Goal: Task Accomplishment & Management: Complete application form

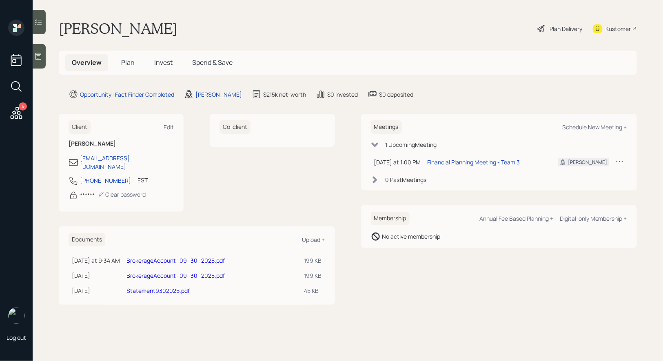
click at [136, 287] on link "Statement9302025.pdf" at bounding box center [158, 291] width 63 height 8
click at [139, 272] on link "BrokerageAccount_09_30_2025.pdf" at bounding box center [176, 276] width 98 height 8
click at [129, 56] on h5 "Plan" at bounding box center [128, 63] width 27 height 18
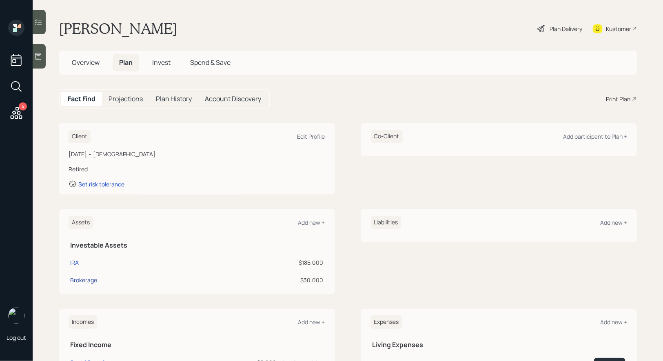
click at [81, 281] on div "Brokerage" at bounding box center [83, 280] width 27 height 9
select select "taxable"
select select "balanced"
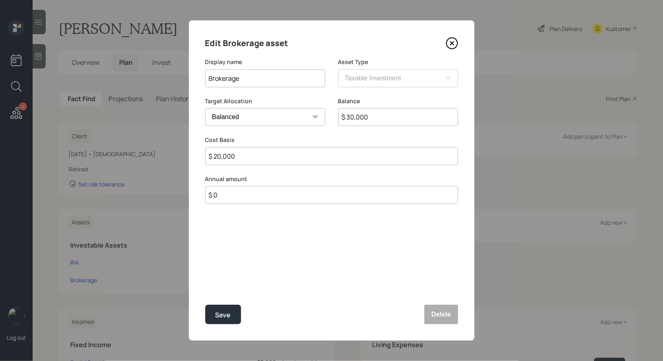
click at [300, 158] on input "$ 20,000" at bounding box center [331, 156] width 253 height 18
type input "$ 30,000"
click at [230, 315] on div "Save" at bounding box center [224, 315] width 16 height 11
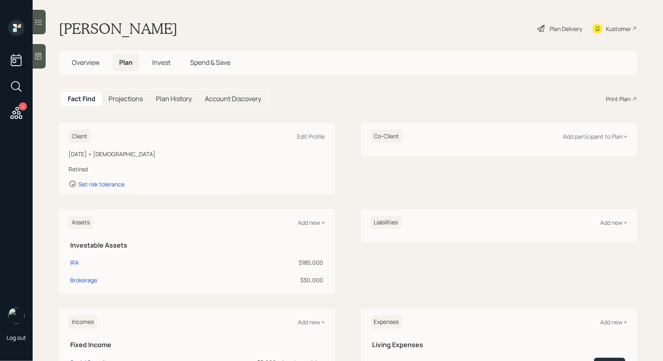
click at [84, 63] on span "Overview" at bounding box center [86, 62] width 28 height 9
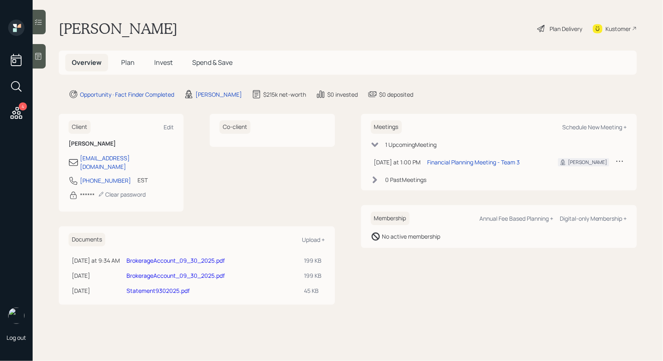
click at [138, 257] on link "BrokerageAccount_09_30_2025.pdf" at bounding box center [176, 261] width 98 height 8
click at [127, 63] on span "Plan" at bounding box center [127, 62] width 13 height 9
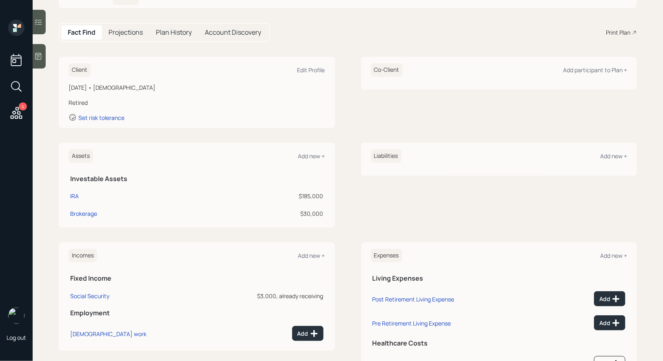
scroll to position [101, 0]
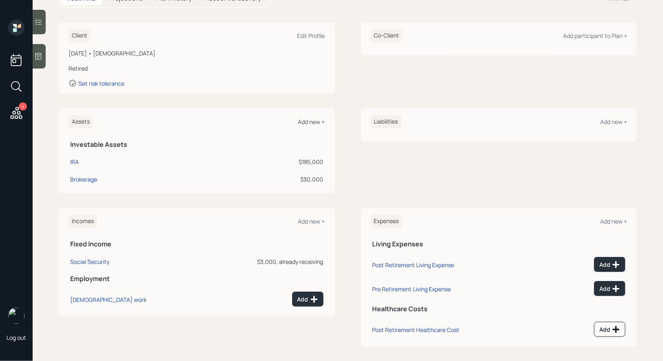
click at [308, 121] on div "Add new +" at bounding box center [311, 122] width 27 height 8
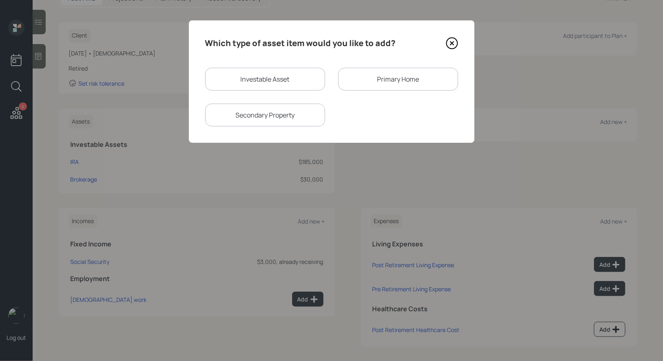
click at [397, 73] on div "Primary Home" at bounding box center [398, 79] width 120 height 23
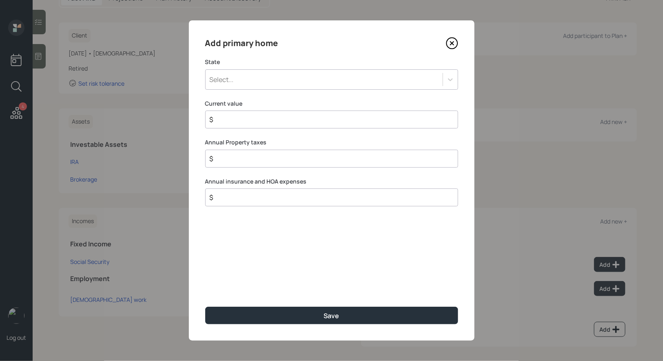
click at [270, 76] on div "Select..." at bounding box center [324, 80] width 237 height 14
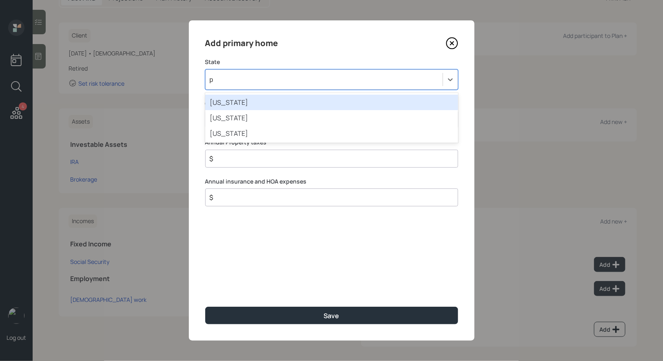
type input "pa"
click at [265, 103] on div "Pennsylvania" at bounding box center [331, 103] width 253 height 16
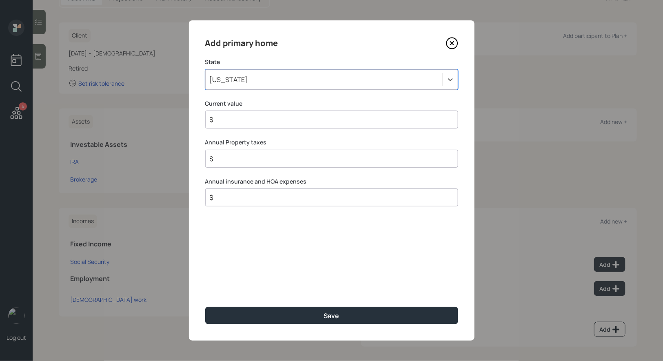
click at [249, 117] on input "$" at bounding box center [328, 120] width 239 height 10
type input "$ 1"
click at [231, 156] on input "$" at bounding box center [328, 159] width 239 height 10
type input "$ 2,000"
click at [227, 200] on input "$" at bounding box center [328, 198] width 239 height 10
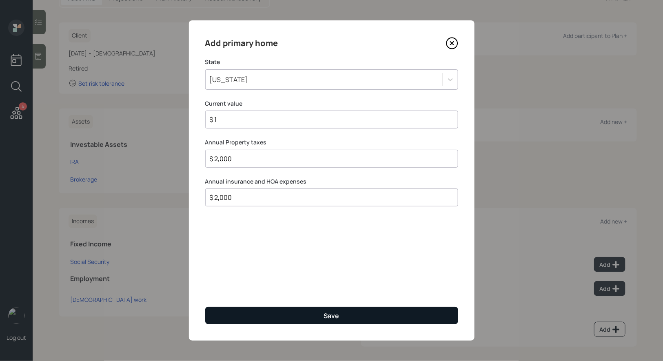
type input "$ 2,000"
click at [238, 318] on button "Save" at bounding box center [331, 316] width 253 height 18
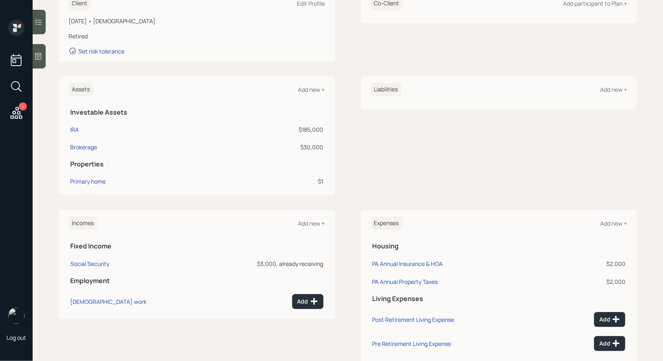
scroll to position [134, 0]
click at [314, 216] on div "Incomes Add new +" at bounding box center [197, 222] width 257 height 13
click at [314, 219] on div "Add new +" at bounding box center [311, 223] width 27 height 8
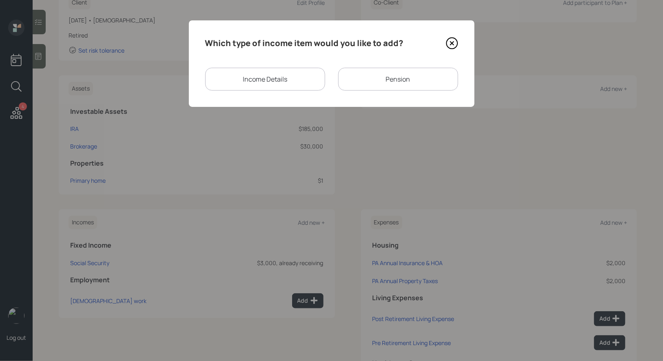
click at [379, 85] on div "Pension" at bounding box center [398, 79] width 120 height 23
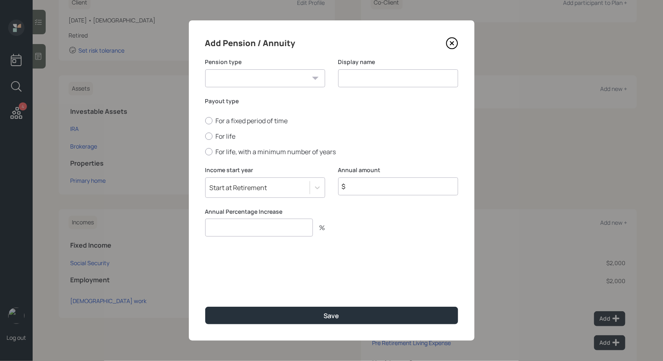
click at [302, 79] on select "Pension Annuity" at bounding box center [265, 78] width 120 height 18
select select "pension"
click at [205, 69] on select "Pension Annuity" at bounding box center [265, 78] width 120 height 18
click at [363, 86] on input at bounding box center [398, 78] width 120 height 18
type input "Pension"
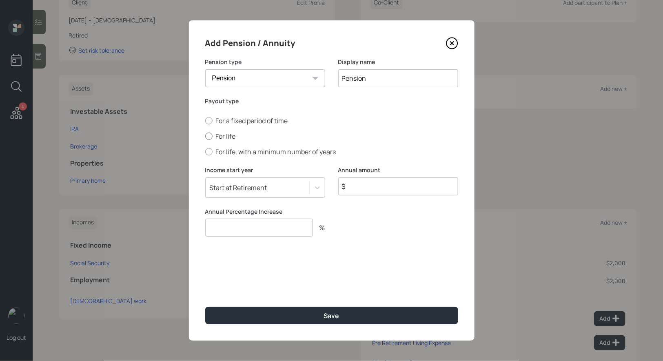
click at [208, 134] on div at bounding box center [208, 136] width 7 height 7
click at [205, 136] on input "For life" at bounding box center [205, 136] width 0 height 0
radio input "true"
click at [356, 189] on input "$" at bounding box center [398, 187] width 120 height 18
type input "$ 6,600"
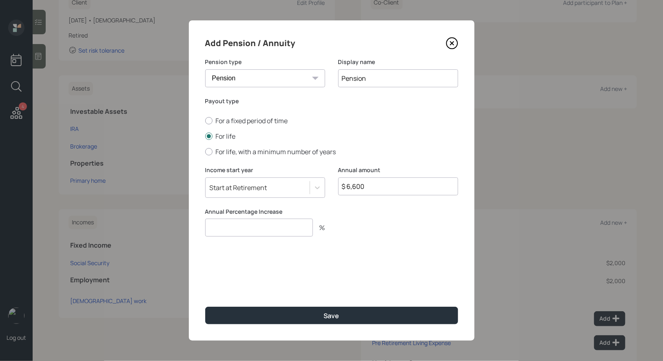
click at [216, 234] on input "number" at bounding box center [259, 228] width 108 height 18
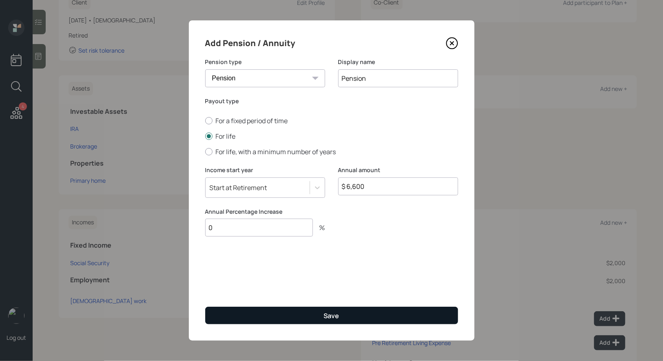
type input "0"
click at [242, 322] on button "Save" at bounding box center [331, 316] width 253 height 18
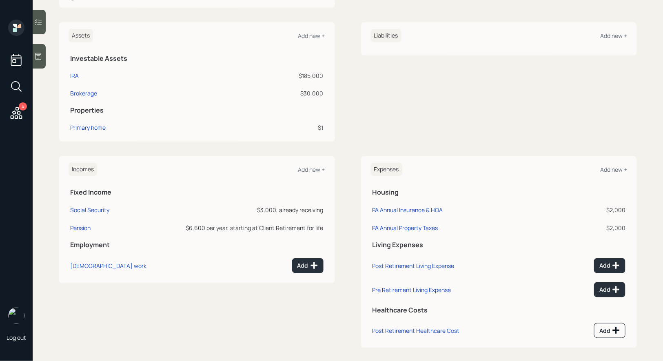
scroll to position [192, 0]
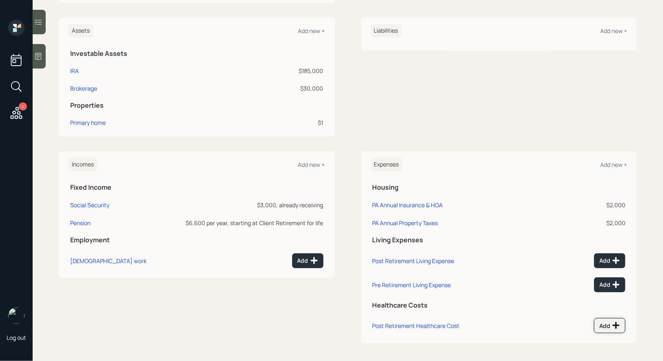
click at [617, 323] on icon at bounding box center [616, 326] width 7 height 7
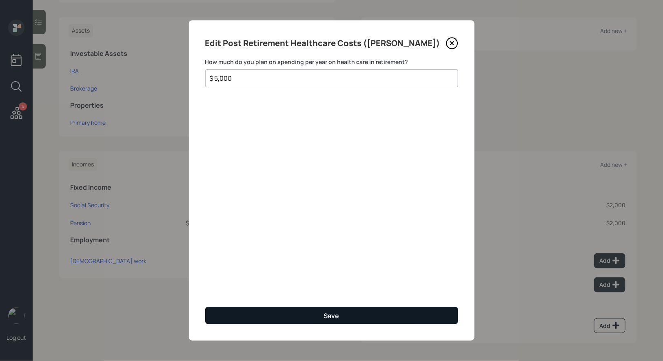
type input "$ 5,000"
click at [412, 316] on button "Save" at bounding box center [331, 316] width 253 height 18
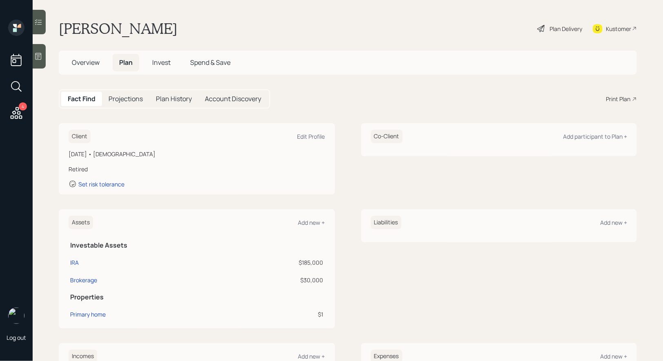
click at [558, 30] on div "Plan Delivery" at bounding box center [566, 28] width 33 height 9
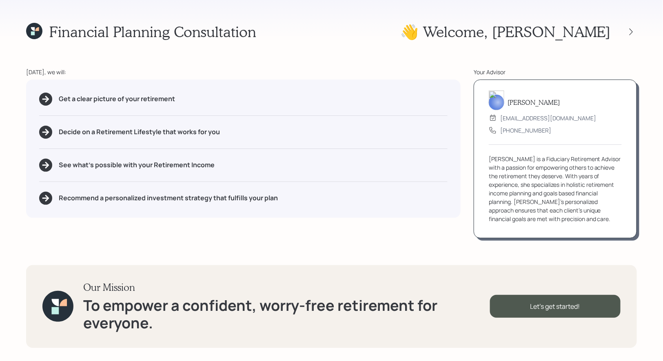
click at [31, 35] on icon at bounding box center [33, 33] width 4 height 4
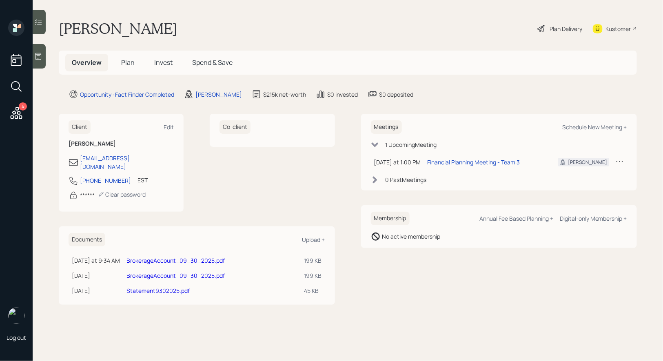
click at [145, 287] on link "Statement9302025.pdf" at bounding box center [158, 291] width 63 height 8
click at [131, 59] on span "Plan" at bounding box center [127, 62] width 13 height 9
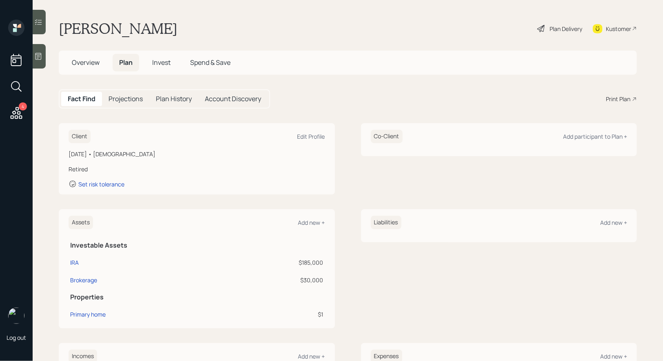
scroll to position [19, 0]
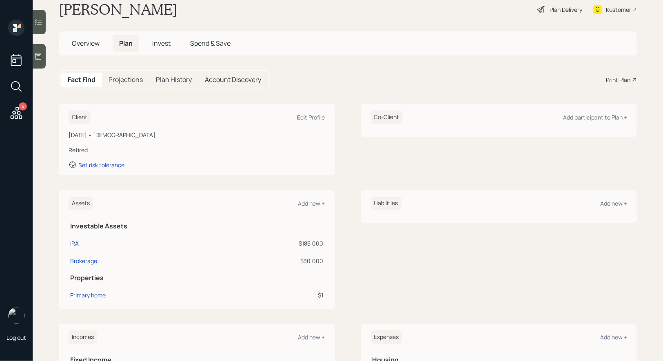
click at [73, 242] on div "IRA" at bounding box center [74, 243] width 9 height 9
select select "ira"
select select "balanced"
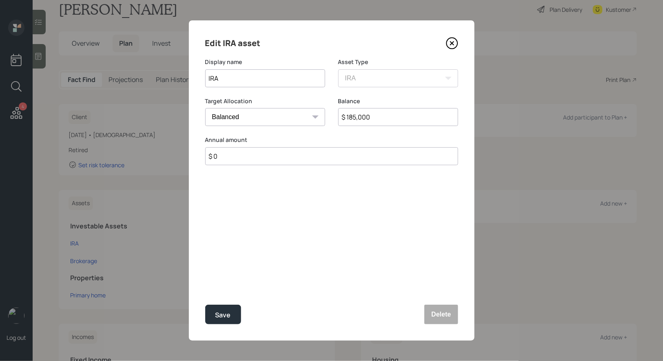
click at [387, 117] on input "$ 185,000" at bounding box center [398, 117] width 120 height 18
type input "$ 189,000"
click at [223, 316] on div "Save" at bounding box center [224, 315] width 16 height 11
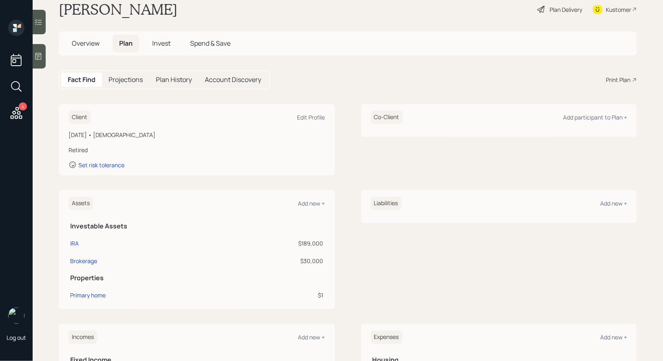
click at [541, 12] on icon at bounding box center [542, 9] width 10 height 10
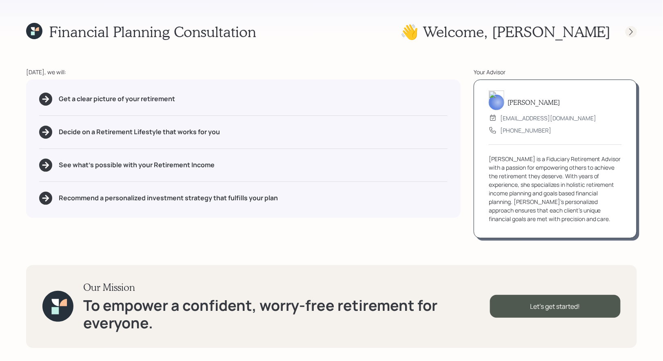
click at [632, 30] on icon at bounding box center [632, 32] width 8 height 8
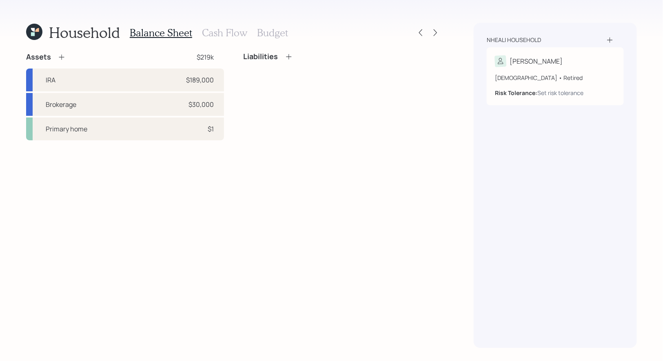
click at [63, 55] on icon at bounding box center [62, 57] width 8 height 8
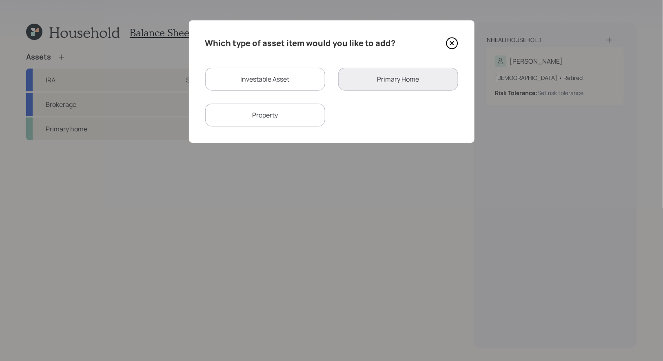
click at [247, 82] on div "Investable Asset" at bounding box center [265, 79] width 120 height 23
select select "taxable"
select select "balanced"
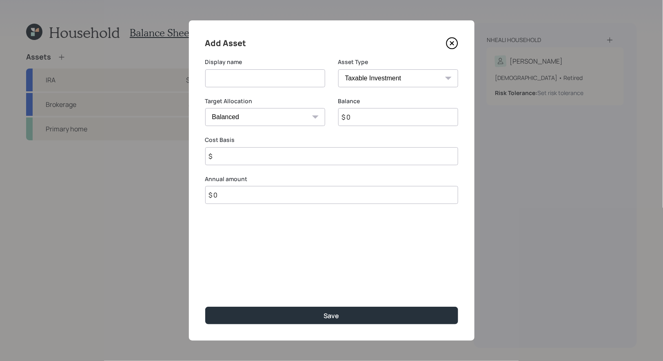
click at [234, 82] on input at bounding box center [265, 78] width 120 height 18
type input "Cash"
click at [365, 123] on input "$ 0" at bounding box center [398, 117] width 120 height 18
type input "$ 44,000"
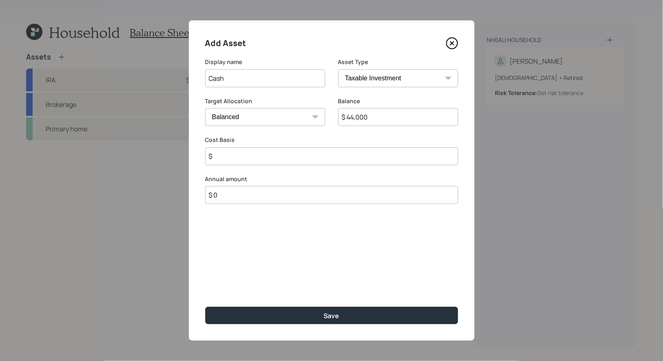
click at [287, 118] on select "Cash Conservative Balanced Aggressive" at bounding box center [265, 117] width 120 height 18
select select "uninvested"
click at [205, 108] on select "Cash Conservative Balanced Aggressive" at bounding box center [265, 117] width 120 height 18
click at [273, 158] on input "$" at bounding box center [331, 156] width 253 height 18
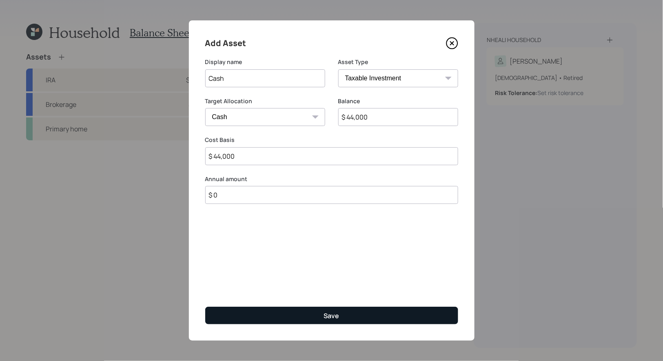
type input "$ 44,000"
click at [300, 315] on button "Save" at bounding box center [331, 316] width 253 height 18
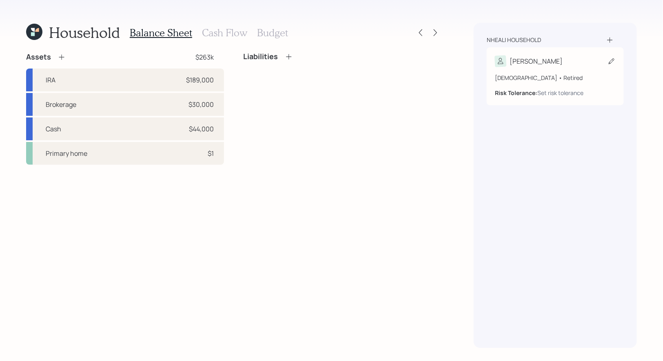
click at [613, 60] on icon at bounding box center [612, 61] width 8 height 8
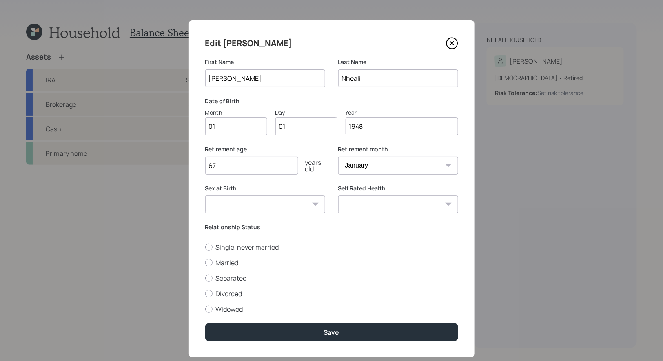
click at [242, 133] on input "01" at bounding box center [236, 127] width 62 height 18
type input "07"
type input "0"
type input "22"
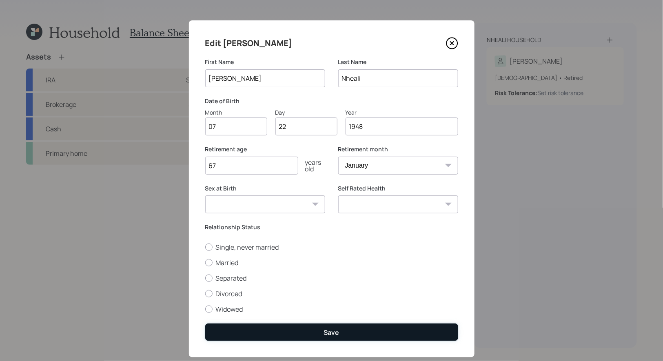
click at [287, 334] on button "Save" at bounding box center [331, 333] width 253 height 18
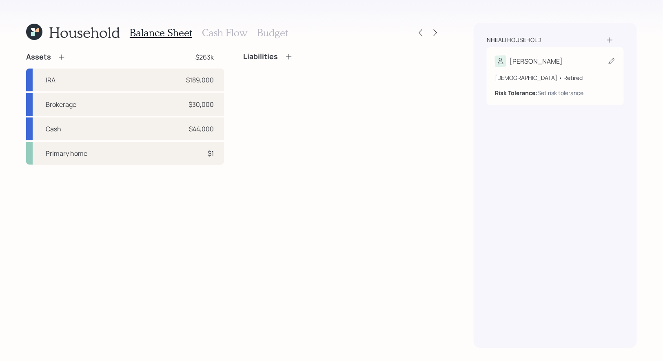
click at [610, 61] on icon at bounding box center [612, 61] width 8 height 8
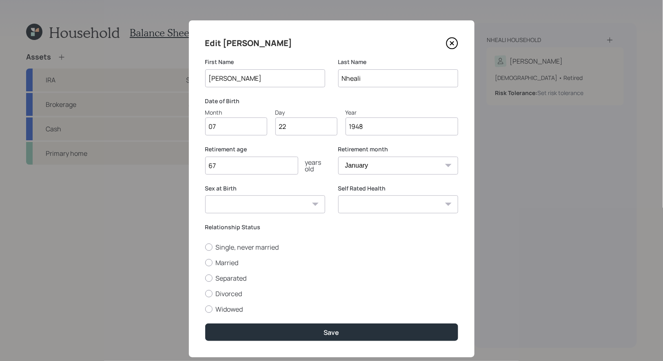
click at [279, 202] on select "Male Female Other / Prefer not to say" at bounding box center [265, 205] width 120 height 18
select select "female"
click at [205, 196] on select "Male Female Other / Prefer not to say" at bounding box center [265, 205] width 120 height 18
click at [402, 204] on select "Excellent Very Good Good Fair Poor" at bounding box center [398, 205] width 120 height 18
select select "very_good"
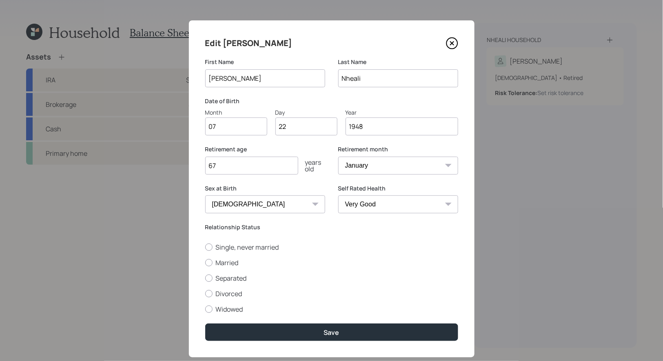
click at [338, 196] on select "Excellent Very Good Good Fair Poor" at bounding box center [398, 205] width 120 height 18
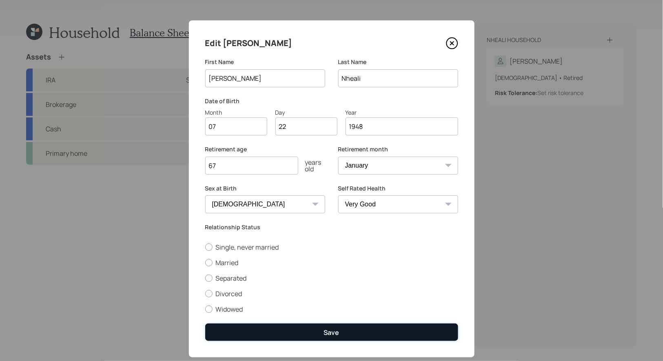
click at [346, 334] on button "Save" at bounding box center [331, 333] width 253 height 18
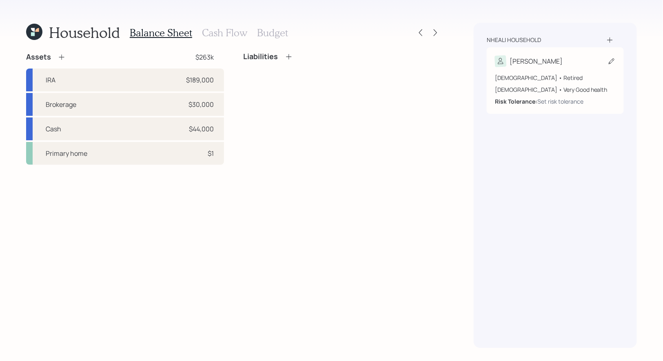
click at [614, 60] on icon at bounding box center [612, 61] width 6 height 6
select select "female"
select select "very_good"
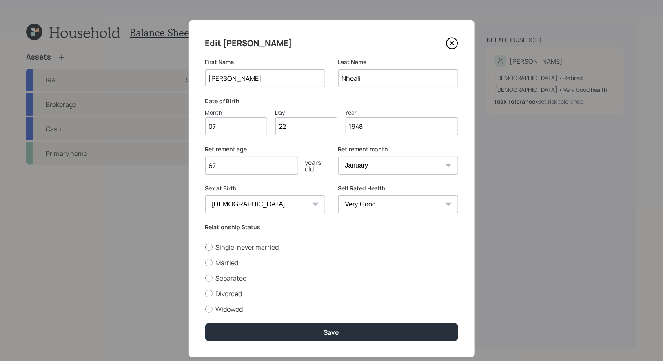
click at [207, 247] on div at bounding box center [208, 247] width 7 height 7
click at [205, 247] on input "Single, never married" at bounding box center [205, 247] width 0 height 0
radio input "true"
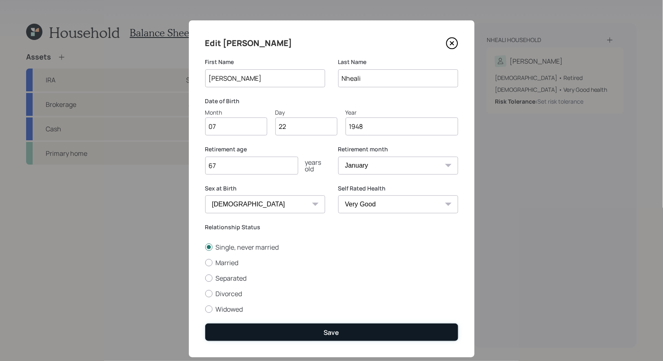
click at [240, 335] on button "Save" at bounding box center [331, 333] width 253 height 18
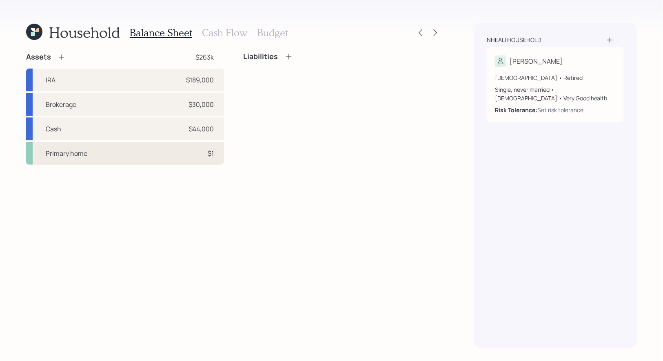
click at [116, 154] on div "Primary home $1" at bounding box center [125, 153] width 198 height 23
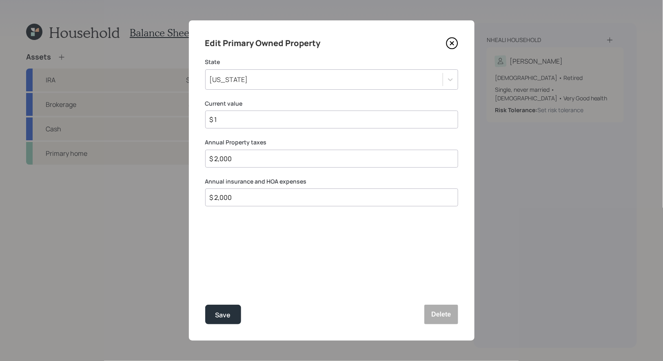
click at [251, 121] on input "$ 1" at bounding box center [328, 120] width 239 height 10
type input "$ 185,000"
click at [233, 189] on div "$ 2,000" at bounding box center [331, 198] width 253 height 18
click at [235, 197] on input "$ 2,000" at bounding box center [328, 198] width 239 height 10
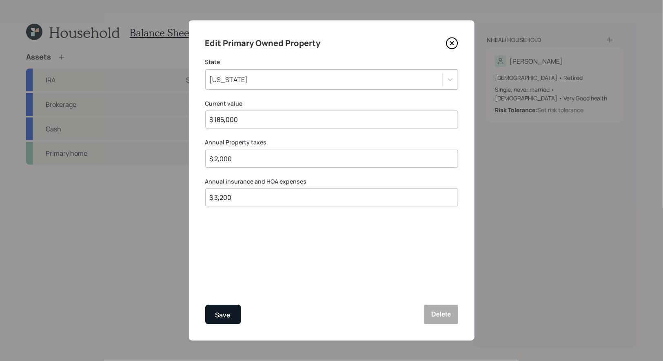
type input "$ 3,200"
click at [221, 320] on div "Save" at bounding box center [224, 315] width 16 height 11
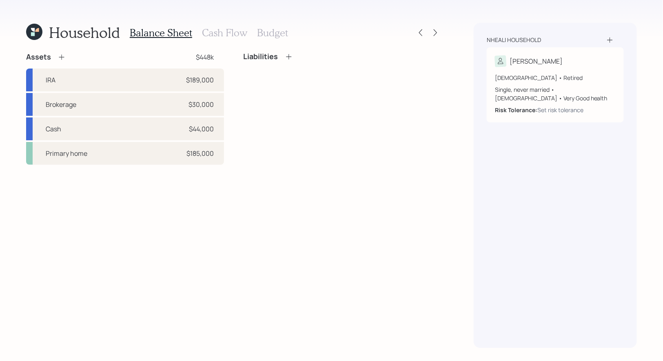
click at [289, 57] on icon at bounding box center [288, 56] width 5 height 5
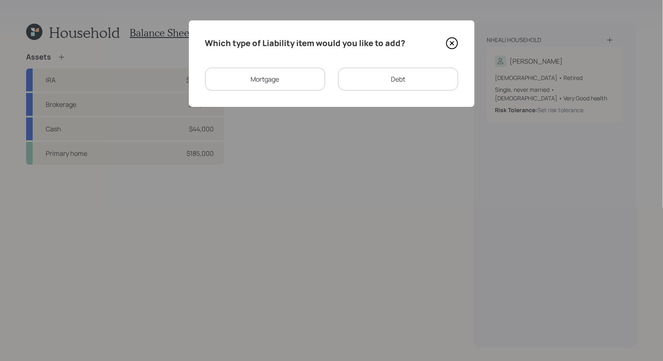
click at [375, 82] on div "Debt" at bounding box center [398, 79] width 120 height 23
select select "credit_card"
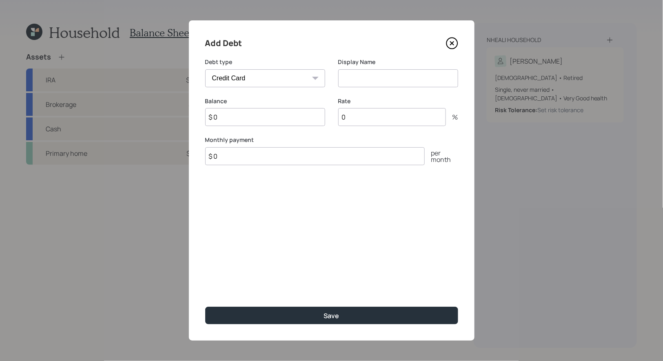
click at [350, 81] on input at bounding box center [398, 78] width 120 height 18
type input "Credit Card"
click at [233, 120] on input "$ 0" at bounding box center [265, 117] width 120 height 18
type input "$ 2,500"
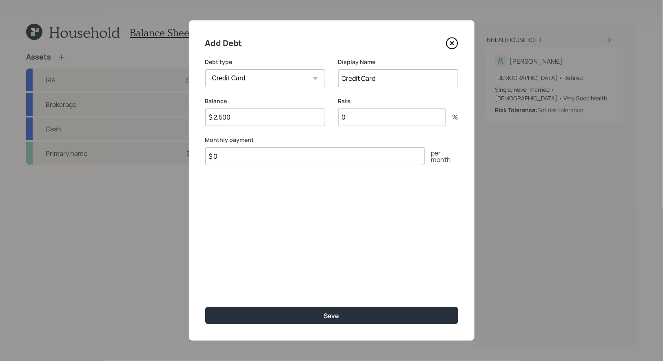
click at [402, 77] on input "Credit Card" at bounding box center [398, 78] width 120 height 18
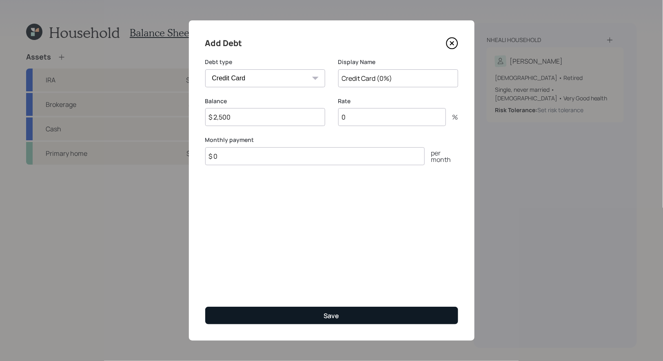
type input "Credit Card (0%)"
click at [292, 312] on button "Save" at bounding box center [331, 316] width 253 height 18
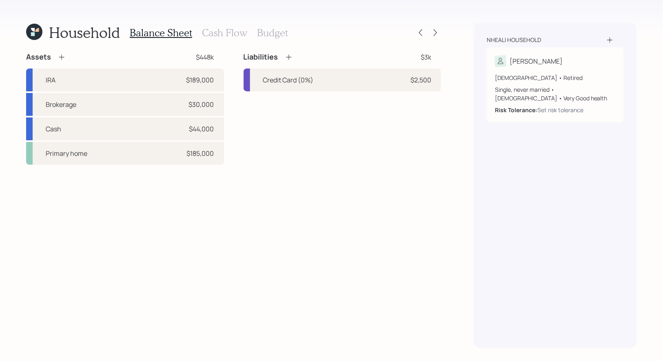
click at [211, 33] on h3 "Cash Flow" at bounding box center [224, 33] width 45 height 12
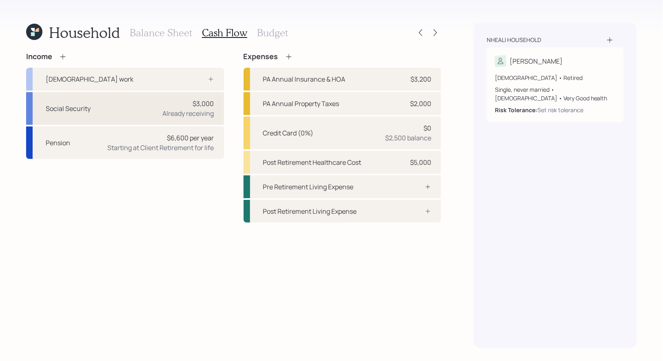
click at [171, 110] on div "Already receiving" at bounding box center [188, 114] width 51 height 10
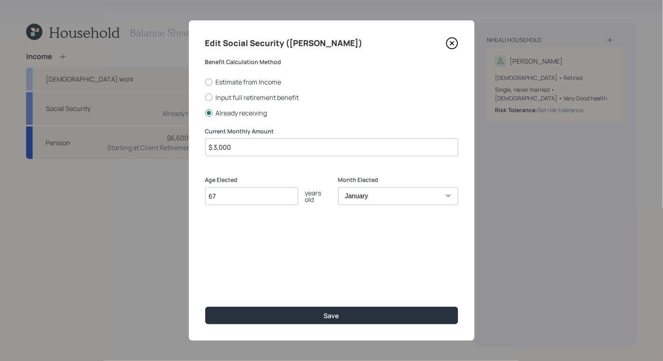
click at [243, 149] on input "$ 3,000" at bounding box center [331, 147] width 253 height 18
click at [245, 147] on input "$ 3,189" at bounding box center [331, 147] width 253 height 18
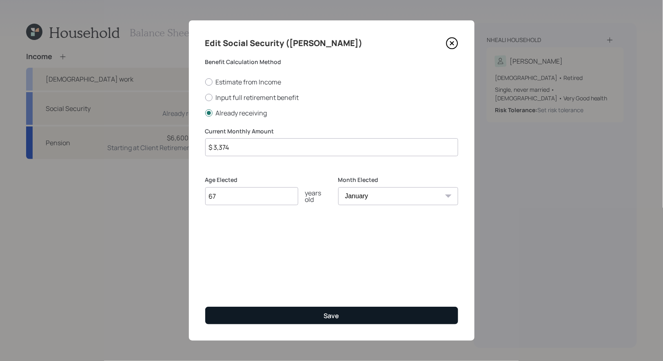
type input "$ 3,374"
click at [269, 314] on button "Save" at bounding box center [331, 316] width 253 height 18
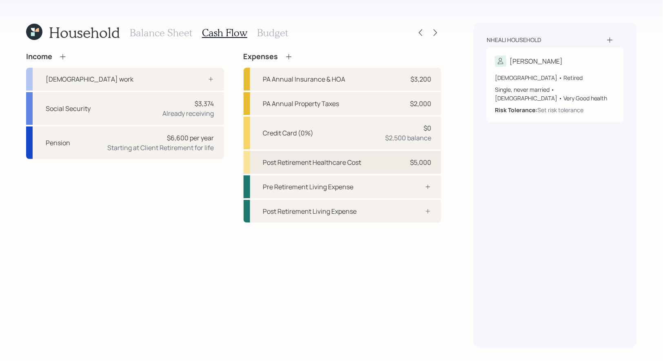
click at [364, 162] on div "Post Retirement Healthcare Cost $5,000" at bounding box center [343, 162] width 198 height 23
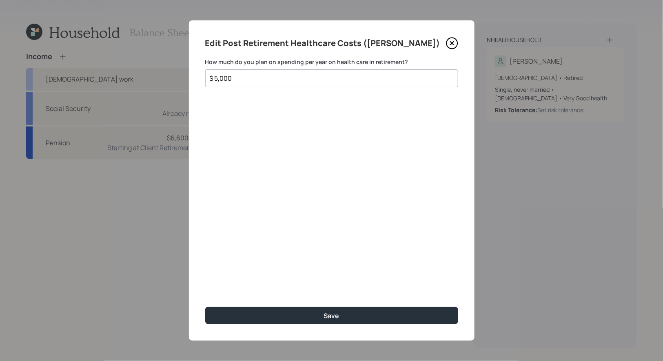
click at [289, 79] on input "$ 5,000" at bounding box center [328, 78] width 239 height 10
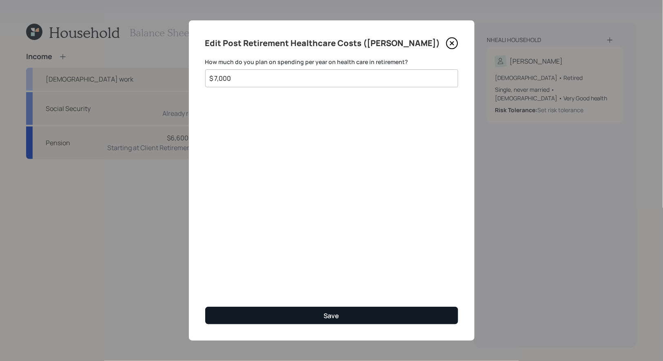
type input "$ 7,000"
click at [276, 318] on button "Save" at bounding box center [331, 316] width 253 height 18
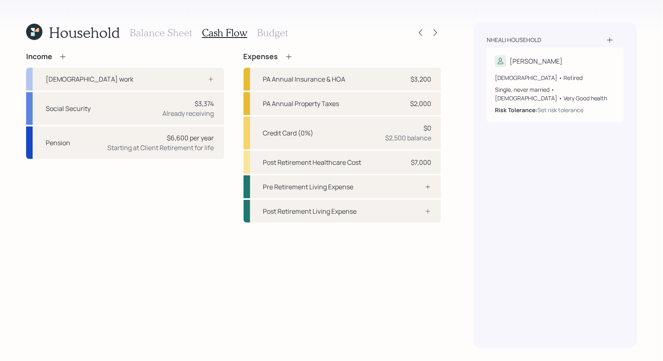
click at [258, 31] on h3 "Budget" at bounding box center [272, 33] width 31 height 12
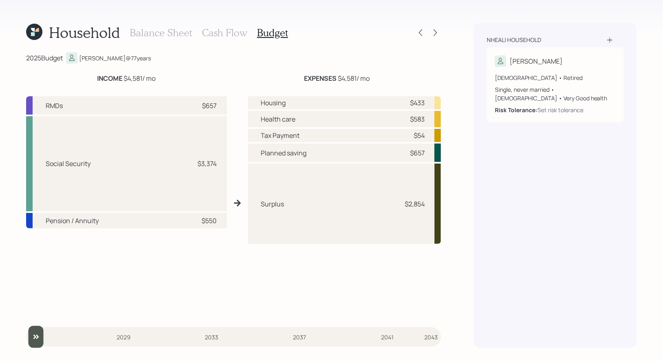
click at [232, 31] on h3 "Cash Flow" at bounding box center [224, 33] width 45 height 12
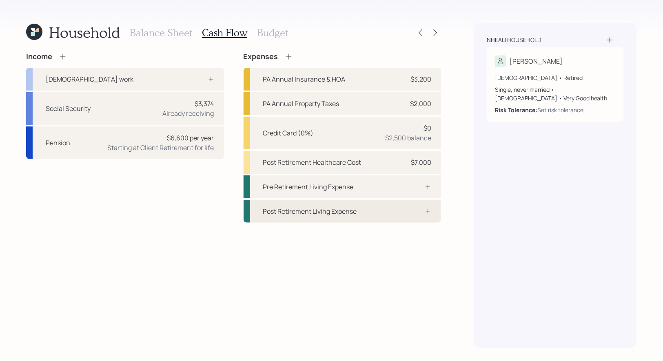
click at [320, 214] on div "Post Retirement Living Expense" at bounding box center [310, 212] width 94 height 10
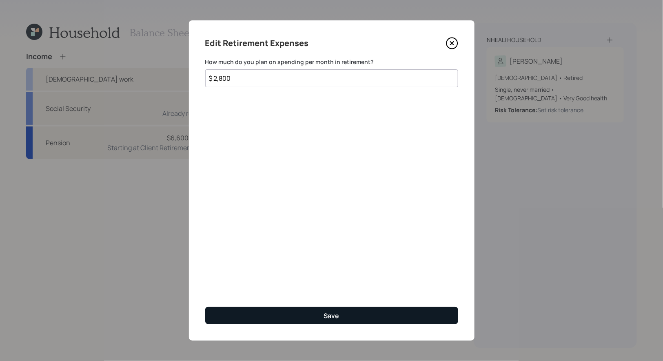
type input "$ 2,800"
click at [303, 314] on button "Save" at bounding box center [331, 316] width 253 height 18
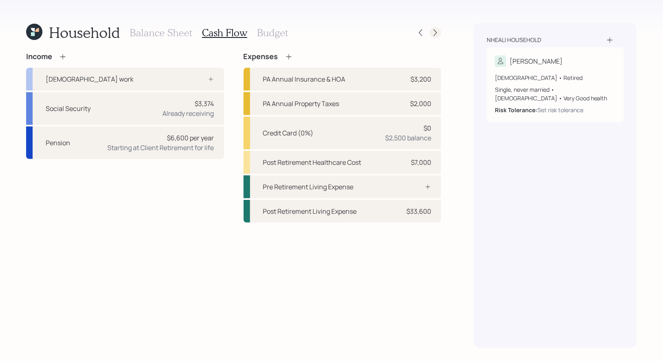
click at [436, 32] on icon at bounding box center [435, 32] width 3 height 7
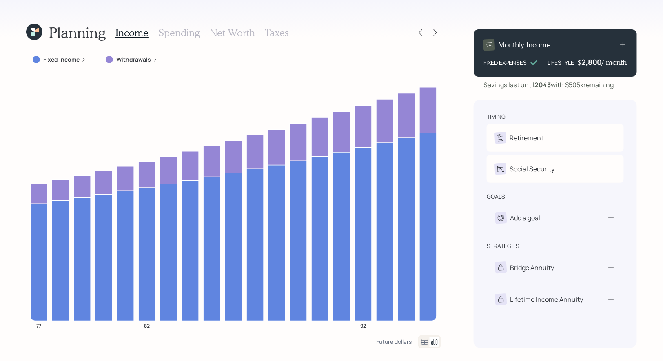
click at [131, 61] on label "Withdrawals" at bounding box center [133, 60] width 35 height 8
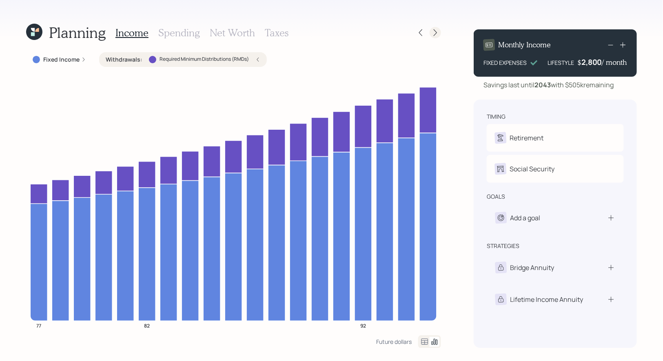
click at [438, 32] on icon at bounding box center [436, 33] width 8 height 8
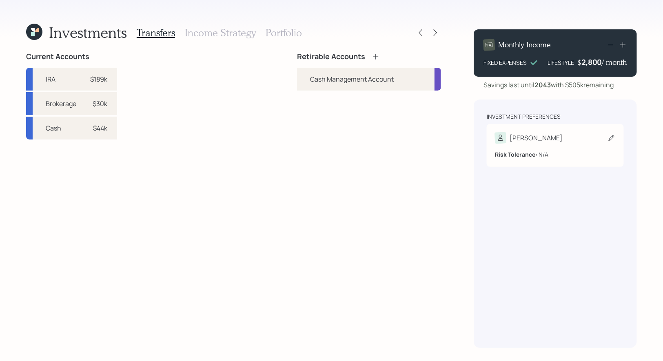
click at [603, 140] on div "Marian" at bounding box center [555, 137] width 121 height 11
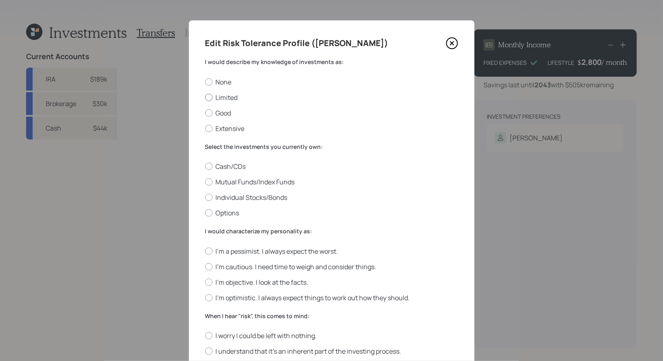
click at [241, 98] on label "Limited" at bounding box center [331, 97] width 253 height 9
click at [205, 98] on input "Limited" at bounding box center [205, 97] width 0 height 0
radio input "true"
click at [258, 185] on label "Mutual Funds/Index Funds" at bounding box center [331, 182] width 253 height 9
click at [205, 183] on input "Mutual Funds/Index Funds" at bounding box center [205, 182] width 0 height 0
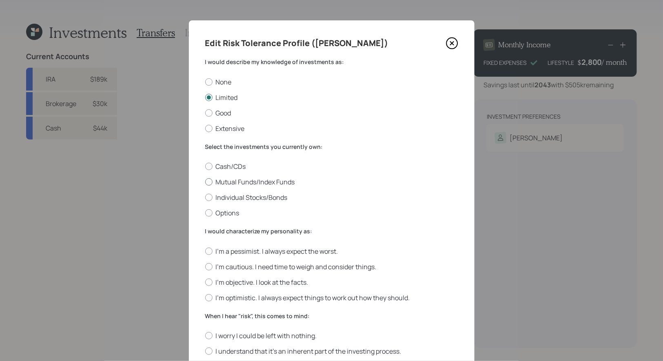
radio input "true"
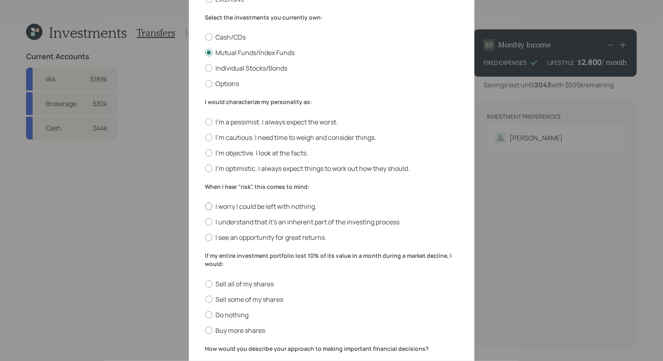
scroll to position [133, 0]
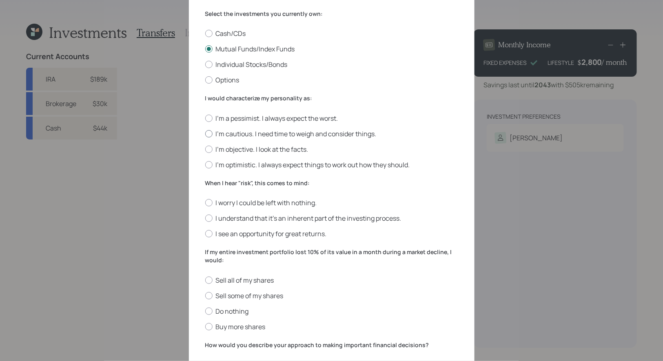
click at [350, 133] on label "I'm cautious. I need time to weigh and consider things." at bounding box center [331, 133] width 253 height 9
click at [205, 134] on input "I'm cautious. I need time to weigh and consider things." at bounding box center [205, 134] width 0 height 0
radio input "true"
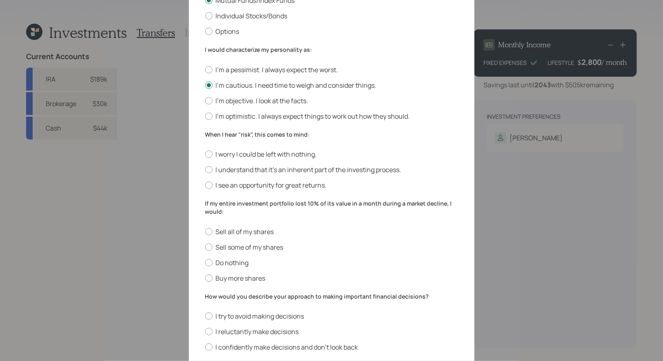
scroll to position [183, 0]
click at [340, 168] on label "I understand that it’s an inherent part of the investing process." at bounding box center [331, 168] width 253 height 9
click at [205, 169] on input "I understand that it’s an inherent part of the investing process." at bounding box center [205, 169] width 0 height 0
radio input "true"
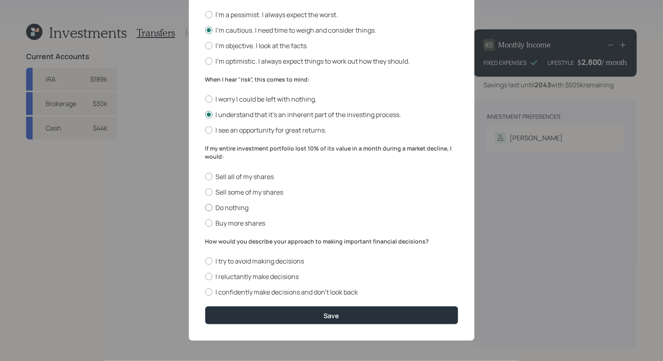
click at [231, 203] on label "Do nothing" at bounding box center [331, 207] width 253 height 9
click at [205, 207] on input "Do nothing" at bounding box center [205, 207] width 0 height 0
radio input "true"
click at [261, 274] on label "I reluctantly make decisions" at bounding box center [331, 276] width 253 height 9
click at [205, 277] on input "I reluctantly make decisions" at bounding box center [205, 277] width 0 height 0
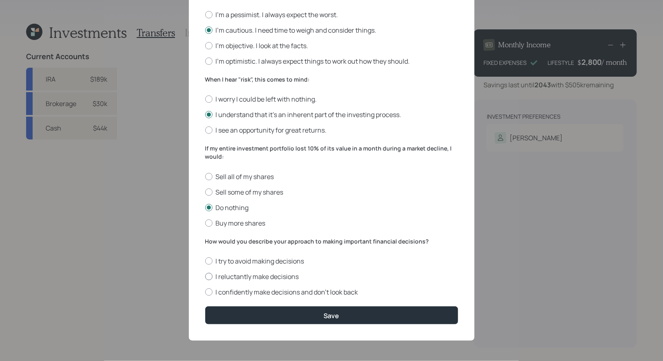
radio input "true"
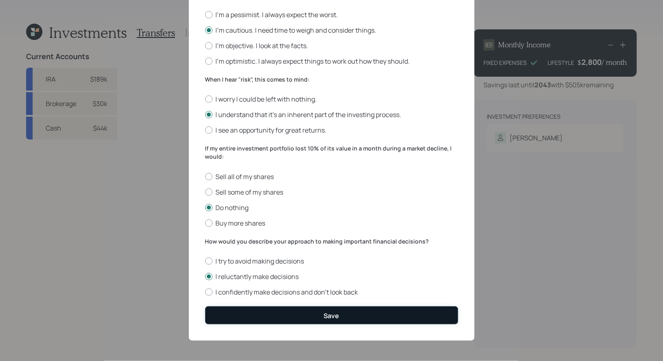
click at [284, 316] on button "Save" at bounding box center [331, 316] width 253 height 18
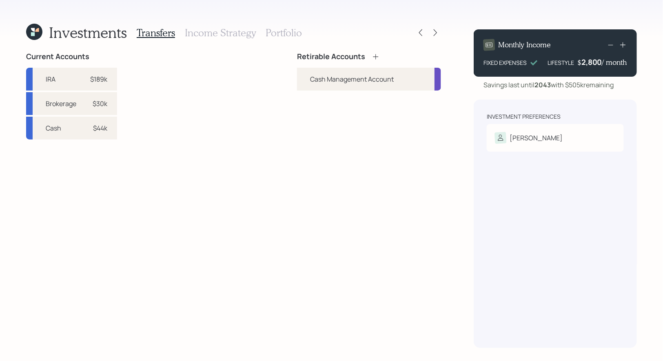
click at [377, 56] on icon at bounding box center [375, 56] width 5 height 5
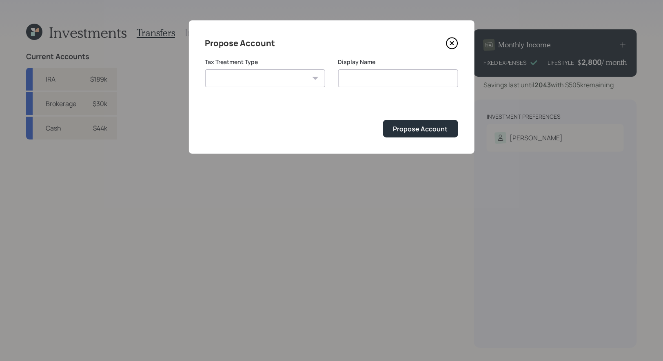
click at [276, 78] on select "Roth Taxable Traditional" at bounding box center [265, 78] width 120 height 18
select select "traditional"
click at [205, 69] on select "Roth Taxable Traditional" at bounding box center [265, 78] width 120 height 18
click at [403, 78] on input "Traditional" at bounding box center [398, 78] width 120 height 18
type input "Traditional IRA"
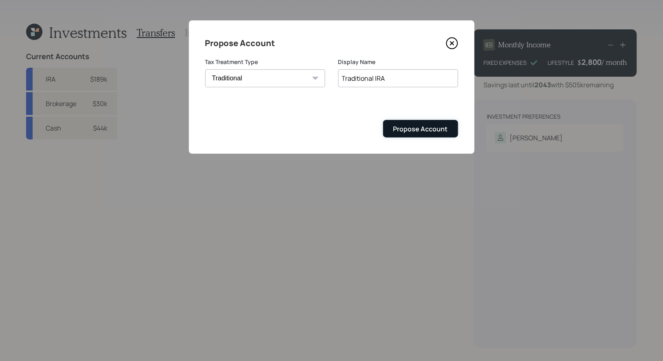
click at [416, 131] on div "Propose Account" at bounding box center [421, 129] width 55 height 9
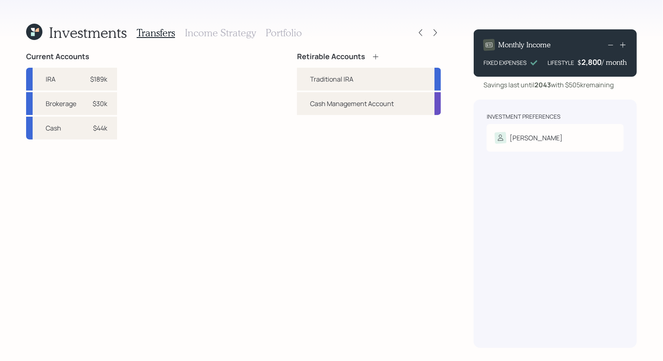
click at [376, 56] on icon at bounding box center [376, 57] width 8 height 8
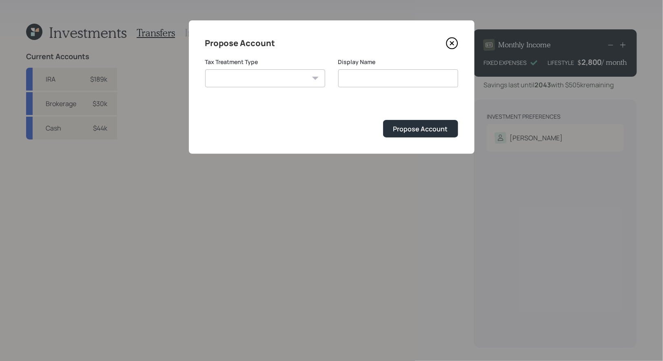
click at [292, 78] on select "Roth Taxable Traditional" at bounding box center [265, 78] width 120 height 18
select select "taxable"
click at [205, 69] on select "Roth Taxable Traditional" at bounding box center [265, 78] width 120 height 18
click at [433, 80] on input "Taxable" at bounding box center [398, 78] width 120 height 18
type input "Taxable Brokerage"
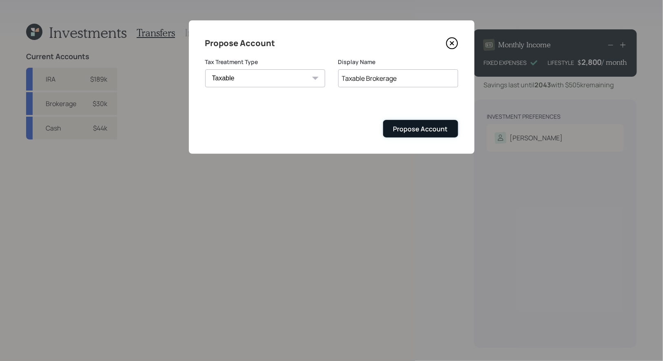
click at [417, 128] on div "Propose Account" at bounding box center [421, 129] width 55 height 9
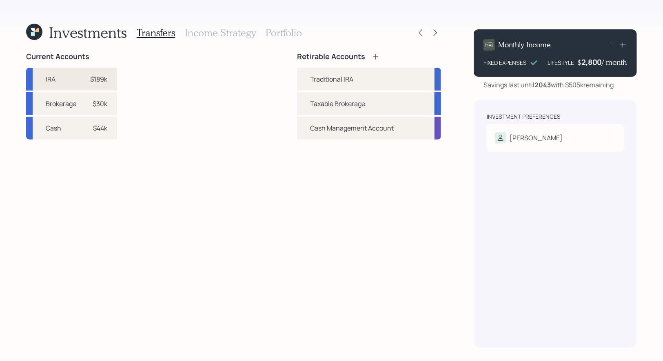
click at [110, 74] on div "IRA $189k" at bounding box center [71, 79] width 91 height 23
click at [308, 76] on div "Traditional IRA" at bounding box center [369, 79] width 144 height 23
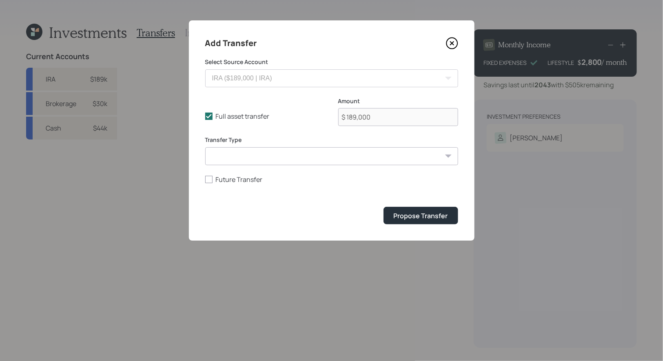
click at [292, 156] on select "ACAT Transfer Non ACAT Transfer Capitalize Rollover Rollover Deposit" at bounding box center [331, 156] width 253 height 18
select select "acat_transfer"
click at [205, 147] on select "ACAT Transfer Non ACAT Transfer Capitalize Rollover Rollover Deposit" at bounding box center [331, 156] width 253 height 18
click at [400, 216] on div "Propose Transfer" at bounding box center [421, 215] width 54 height 9
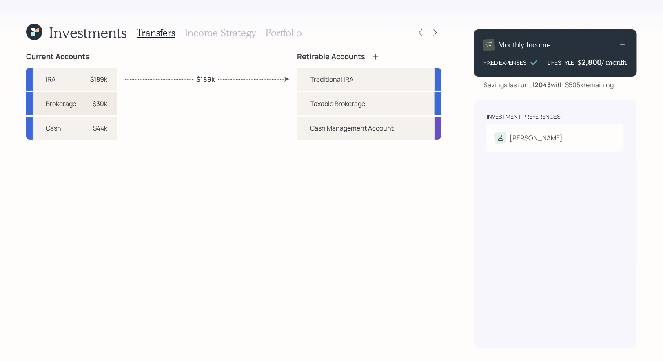
click at [106, 102] on div "$30k" at bounding box center [100, 104] width 15 height 10
click at [329, 99] on div "Taxable Brokerage" at bounding box center [337, 104] width 55 height 10
select select "7c9bf33d-726b-4470-86a2-81edca1a6d4f"
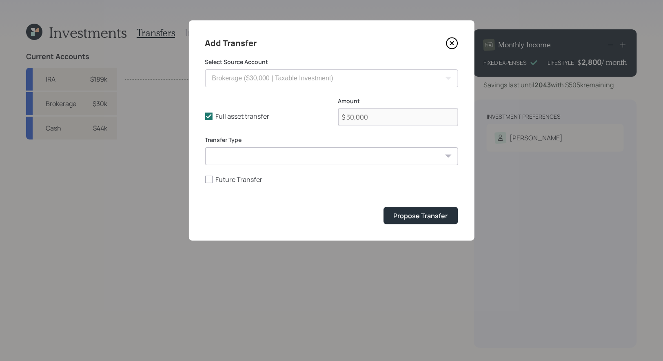
click at [299, 154] on select "ACAT Transfer Non ACAT Transfer Capitalize Rollover Rollover Deposit" at bounding box center [331, 156] width 253 height 18
select select "acat_transfer"
click at [205, 147] on select "ACAT Transfer Non ACAT Transfer Capitalize Rollover Rollover Deposit" at bounding box center [331, 156] width 253 height 18
click at [431, 216] on div "Propose Transfer" at bounding box center [421, 215] width 54 height 9
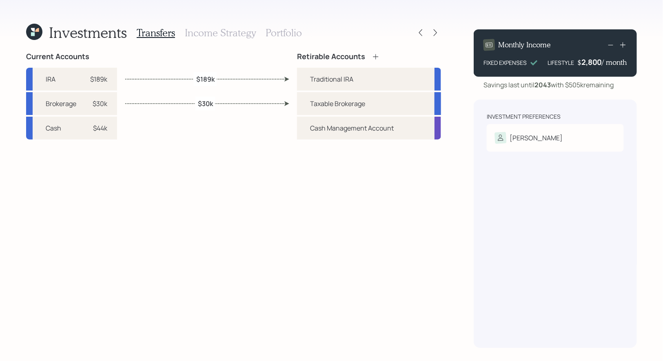
click at [225, 33] on h3 "Income Strategy" at bounding box center [220, 33] width 71 height 12
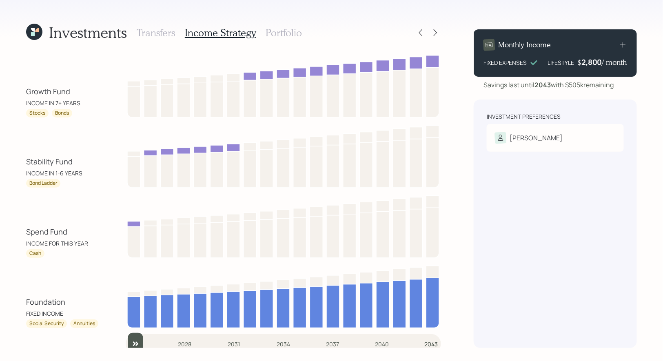
click at [162, 30] on h3 "Transfers" at bounding box center [156, 33] width 38 height 12
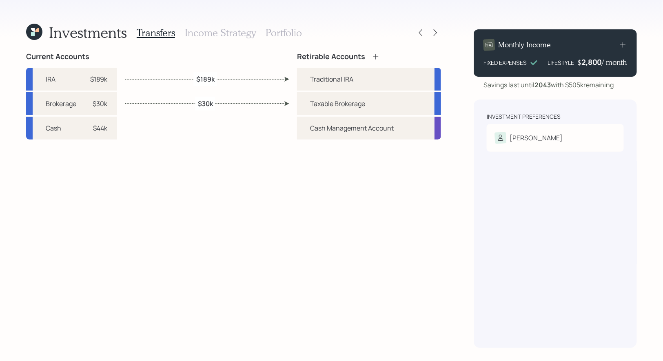
click at [201, 36] on h3 "Income Strategy" at bounding box center [220, 33] width 71 height 12
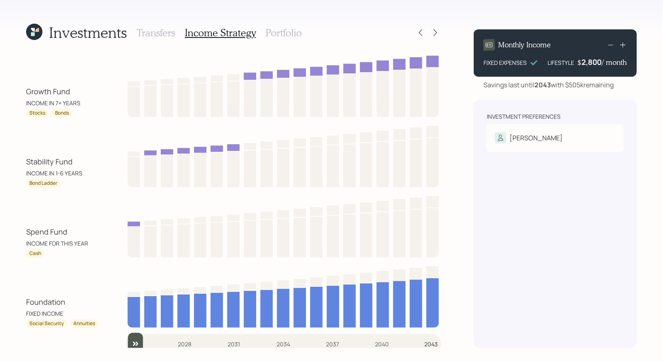
click at [287, 30] on h3 "Portfolio" at bounding box center [284, 33] width 36 height 12
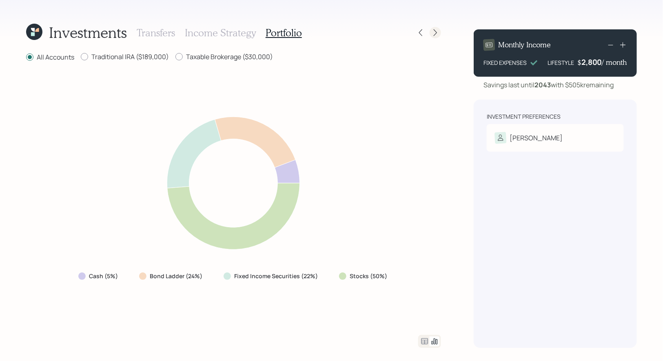
click at [435, 33] on icon at bounding box center [436, 33] width 8 height 8
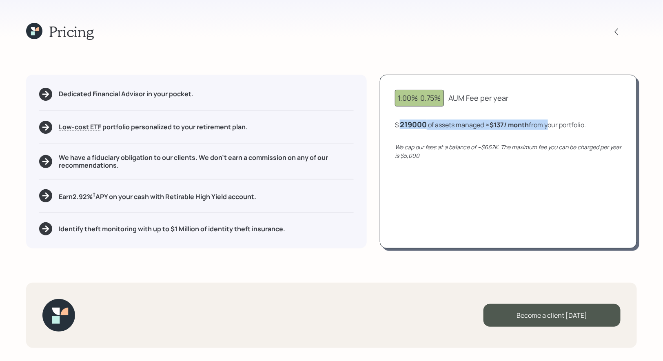
drag, startPoint x: 552, startPoint y: 123, endPoint x: 400, endPoint y: 122, distance: 152.3
click at [400, 122] on div "$ 219000 of assets managed ≈ $137 / month from your portfolio ." at bounding box center [490, 125] width 191 height 10
click at [593, 125] on div "$ 219000 of assets managed ≈ $137 / month from your portfolio ." at bounding box center [508, 125] width 227 height 10
click at [35, 33] on icon at bounding box center [34, 31] width 16 height 16
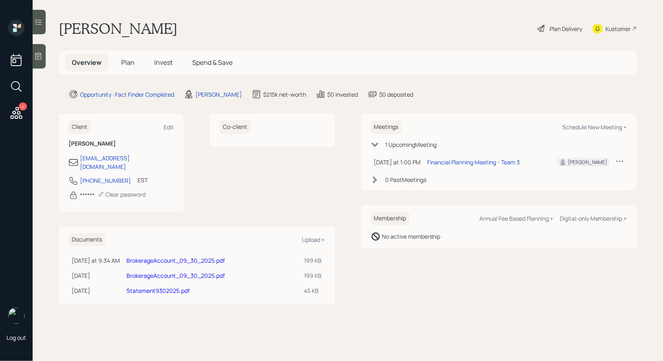
click at [126, 60] on span "Plan" at bounding box center [127, 62] width 13 height 9
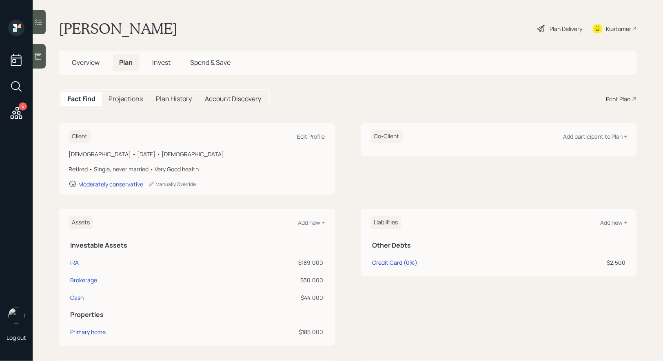
click at [621, 100] on div "Print Plan" at bounding box center [618, 99] width 24 height 9
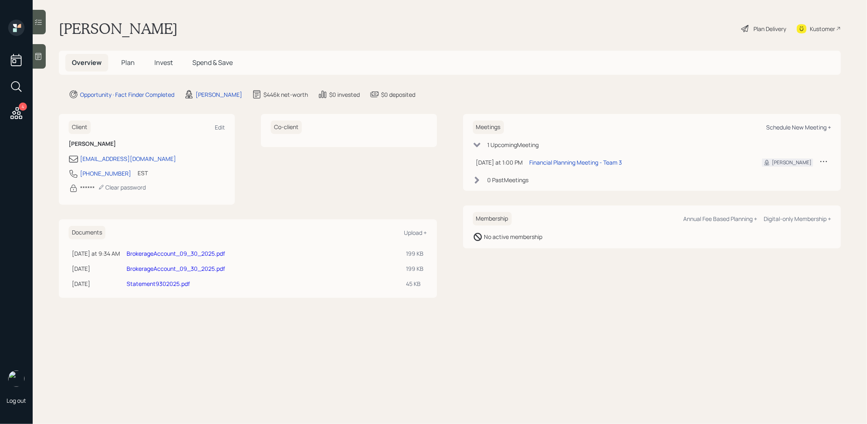
click at [808, 127] on div "Schedule New Meeting +" at bounding box center [798, 127] width 65 height 8
select select "8b79112e-3cfb-44f9-89e7-15267fe946c1"
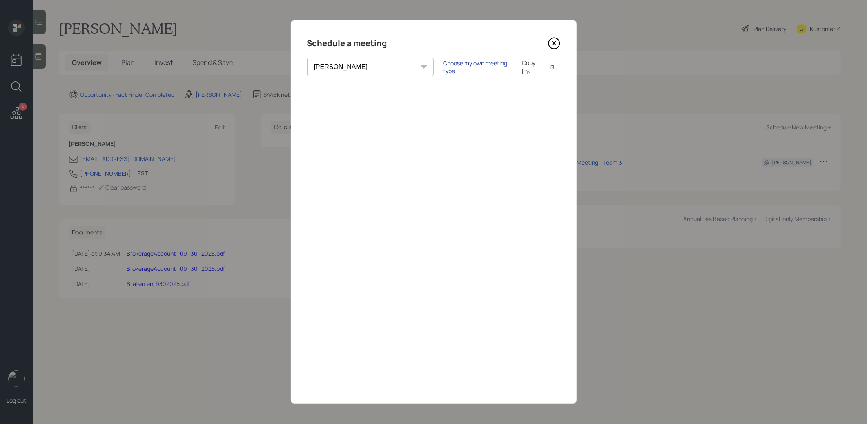
click at [443, 65] on div "Choose my own meeting type" at bounding box center [477, 67] width 69 height 16
click at [556, 40] on icon at bounding box center [554, 43] width 12 height 12
